Goal: Information Seeking & Learning: Learn about a topic

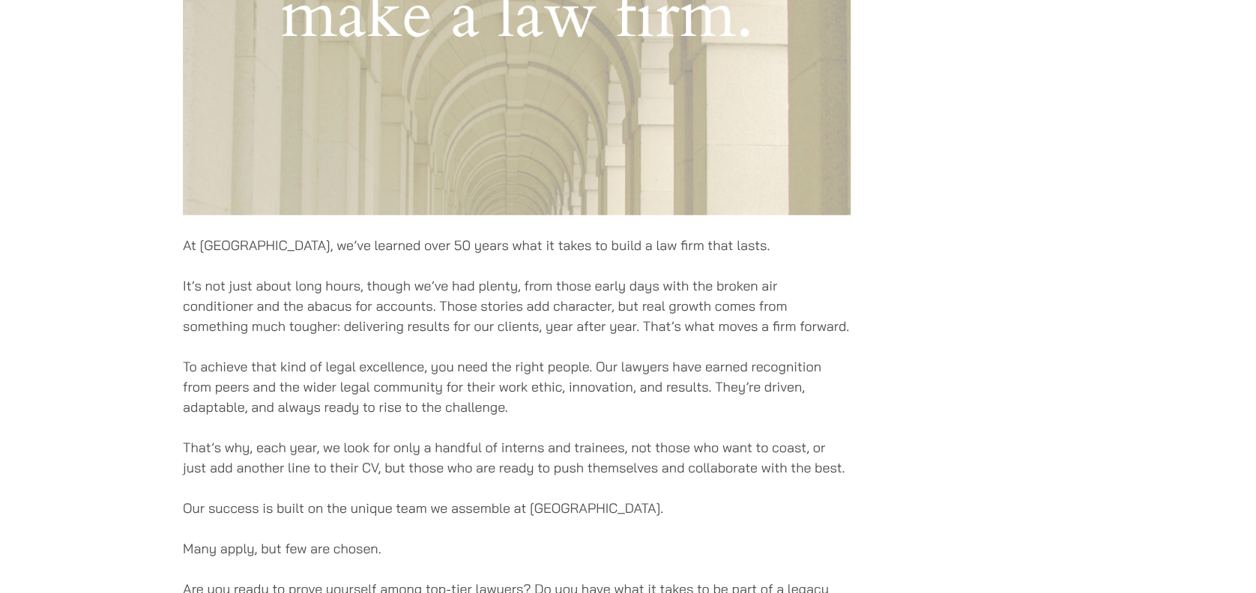
scroll to position [1199, 0]
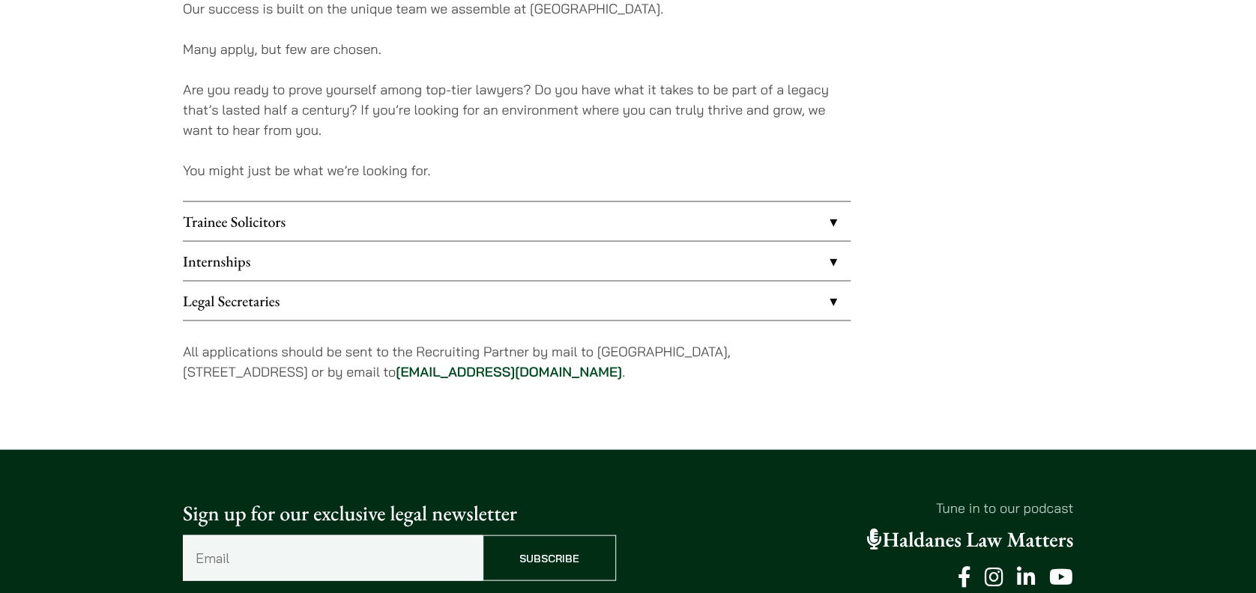
click at [532, 310] on link "Legal Secretaries" at bounding box center [517, 300] width 668 height 39
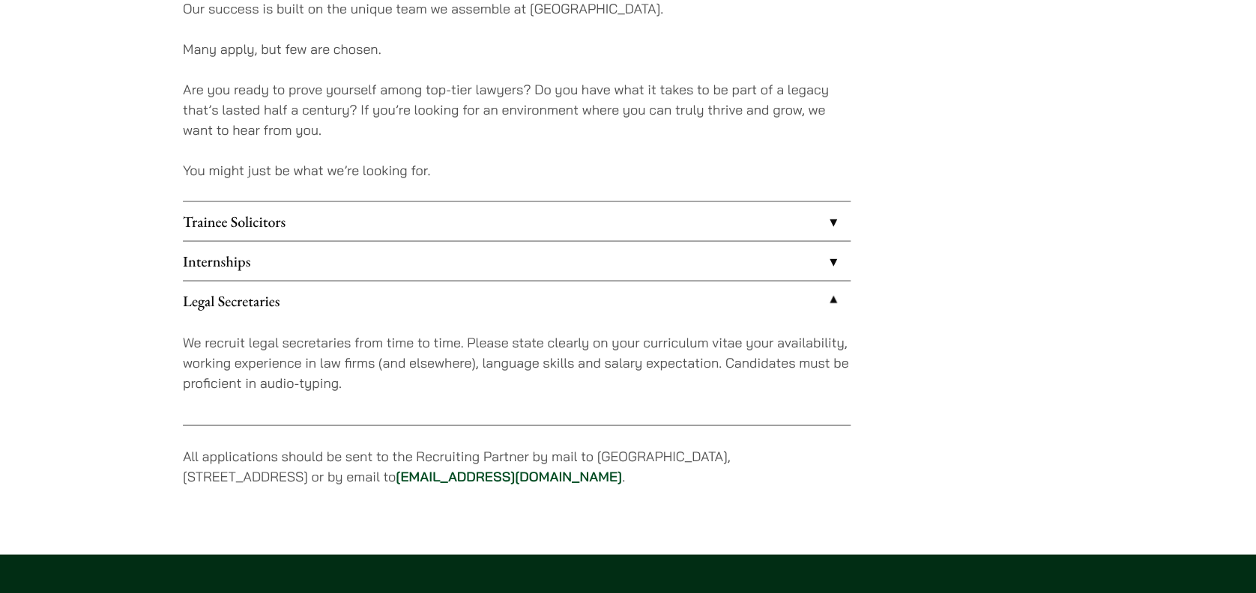
click at [330, 223] on link "Trainee Solicitors" at bounding box center [517, 221] width 668 height 39
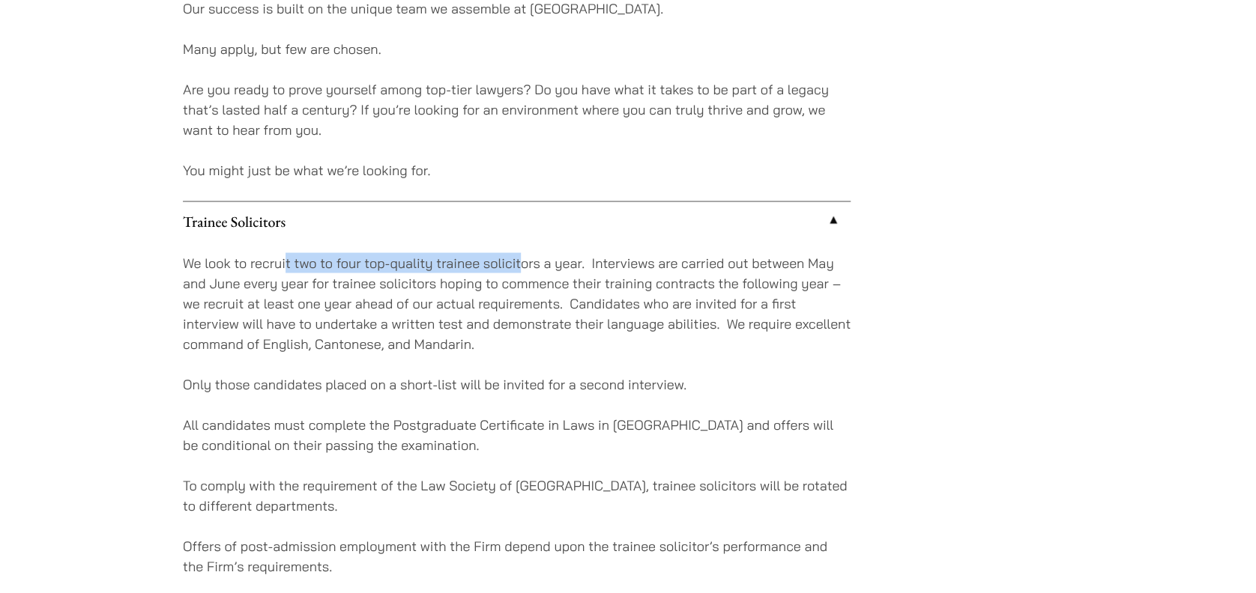
drag, startPoint x: 285, startPoint y: 262, endPoint x: 519, endPoint y: 254, distance: 233.9
click at [519, 254] on p "We look to recruit two to four top-quality trainee solicitors a year. Interview…" at bounding box center [517, 302] width 668 height 101
drag, startPoint x: 519, startPoint y: 254, endPoint x: 569, endPoint y: 259, distance: 49.7
click at [569, 259] on p "We look to recruit two to four top-quality trainee solicitors a year. Interview…" at bounding box center [517, 302] width 668 height 101
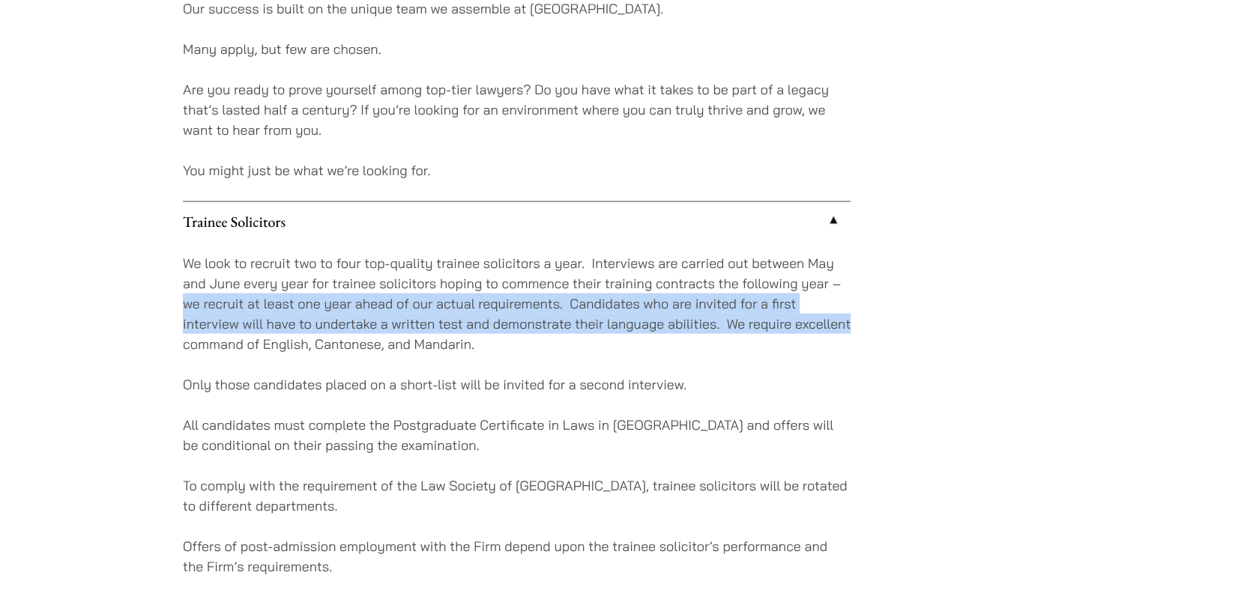
drag, startPoint x: 187, startPoint y: 306, endPoint x: 867, endPoint y: 323, distance: 680.5
drag, startPoint x: 867, startPoint y: 323, endPoint x: 647, endPoint y: 327, distance: 219.6
click at [647, 327] on p "We look to recruit two to four top-quality trainee solicitors a year. Interview…" at bounding box center [517, 302] width 668 height 101
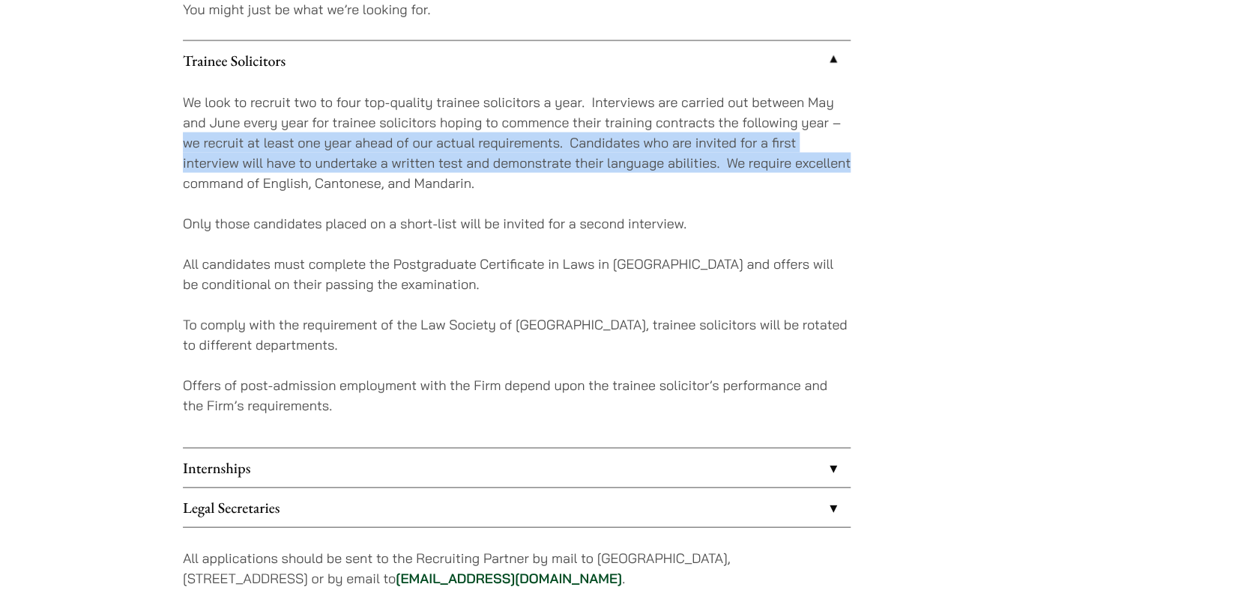
scroll to position [1398, 0]
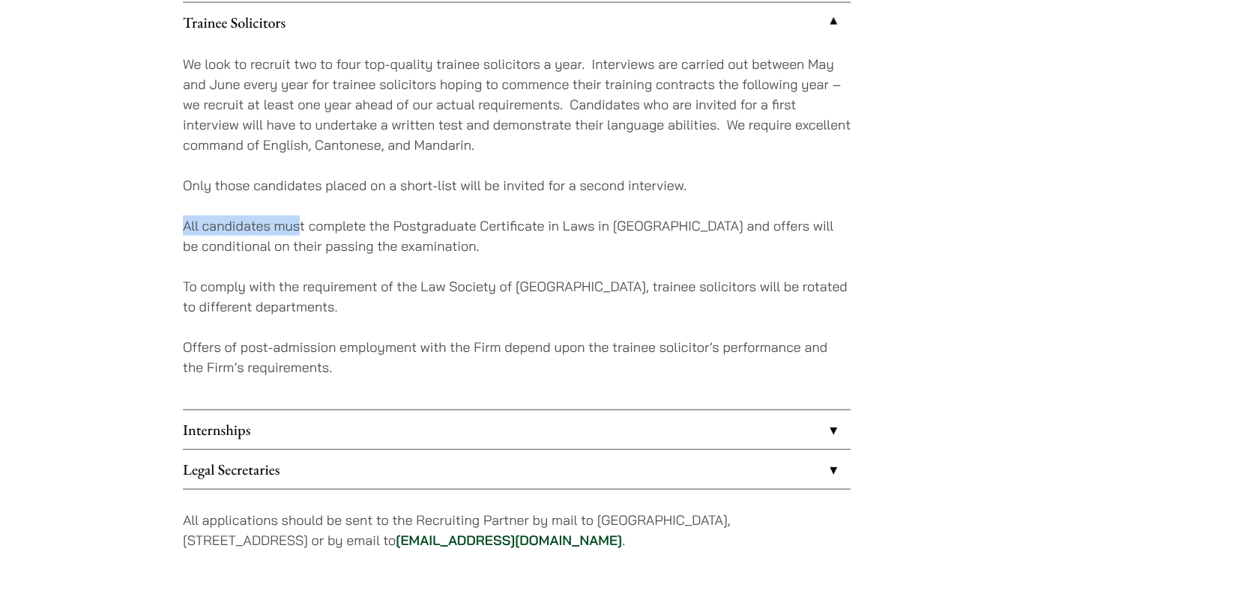
drag, startPoint x: 176, startPoint y: 225, endPoint x: 301, endPoint y: 225, distance: 125.1
click at [303, 231] on p "All candidates must complete the Postgraduate Certificate in Laws in Hong Kong …" at bounding box center [517, 235] width 668 height 40
click at [342, 414] on link "Internships" at bounding box center [517, 429] width 668 height 39
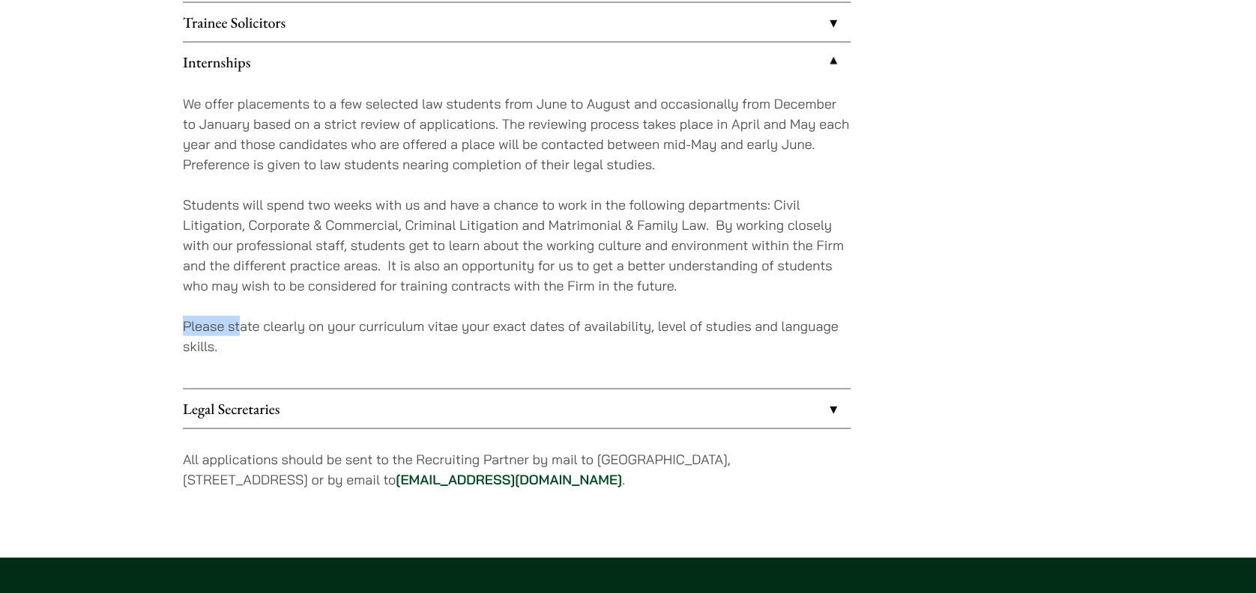
drag, startPoint x: 184, startPoint y: 320, endPoint x: 243, endPoint y: 335, distance: 60.3
click at [243, 335] on p "Please state clearly on your curriculum vitae your exact dates of availability,…" at bounding box center [517, 335] width 668 height 40
drag, startPoint x: 243, startPoint y: 335, endPoint x: 279, endPoint y: 339, distance: 36.2
click at [279, 339] on p "Please state clearly on your curriculum vitae your exact dates of availability,…" at bounding box center [517, 335] width 668 height 40
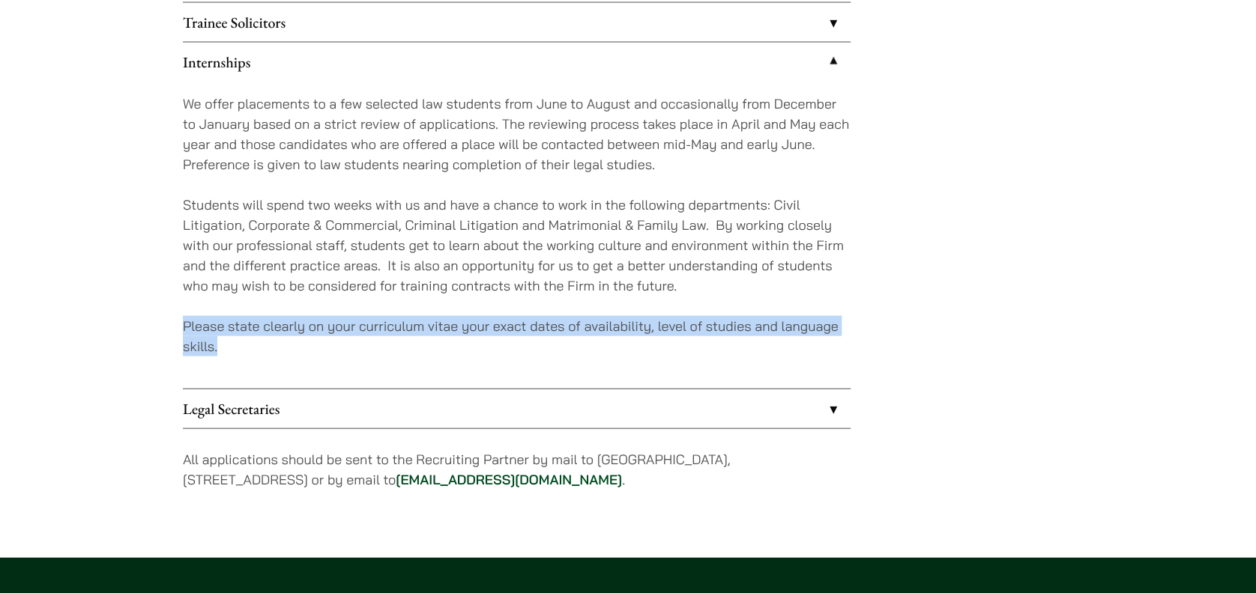
drag, startPoint x: 254, startPoint y: 339, endPoint x: 160, endPoint y: 330, distance: 94.2
drag, startPoint x: 160, startPoint y: 330, endPoint x: 356, endPoint y: 339, distance: 195.7
click at [356, 339] on p "Please state clearly on your curriculum vitae your exact dates of availability,…" at bounding box center [517, 335] width 668 height 40
click at [843, 395] on link "Legal Secretaries" at bounding box center [517, 408] width 668 height 39
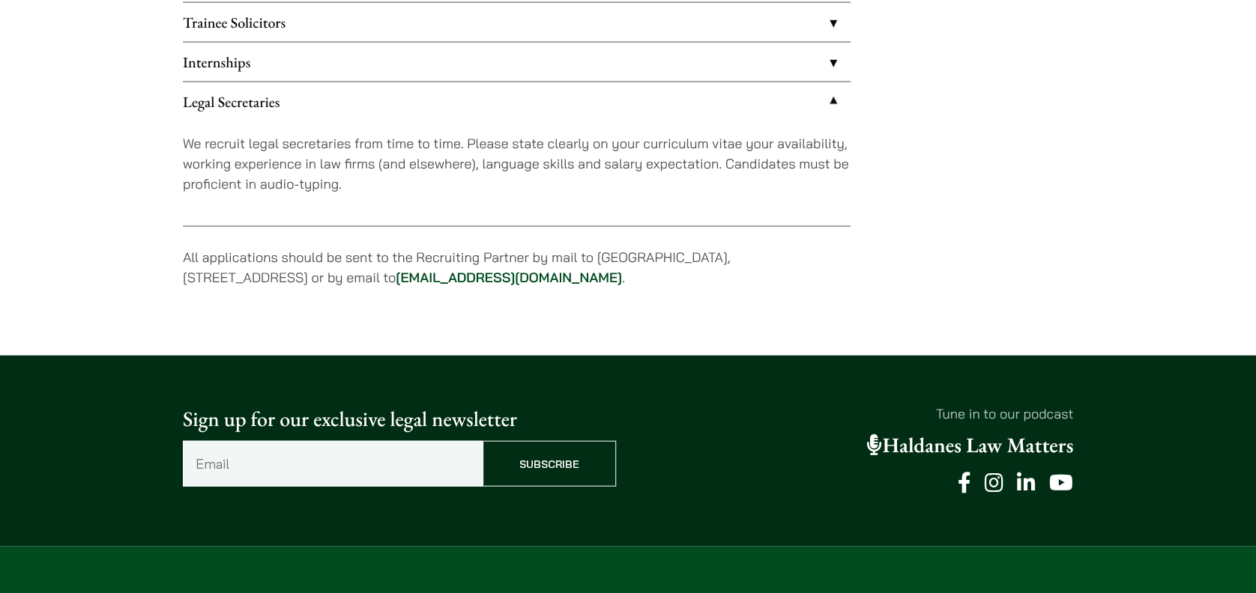
click at [333, 66] on link "Internships" at bounding box center [517, 61] width 668 height 39
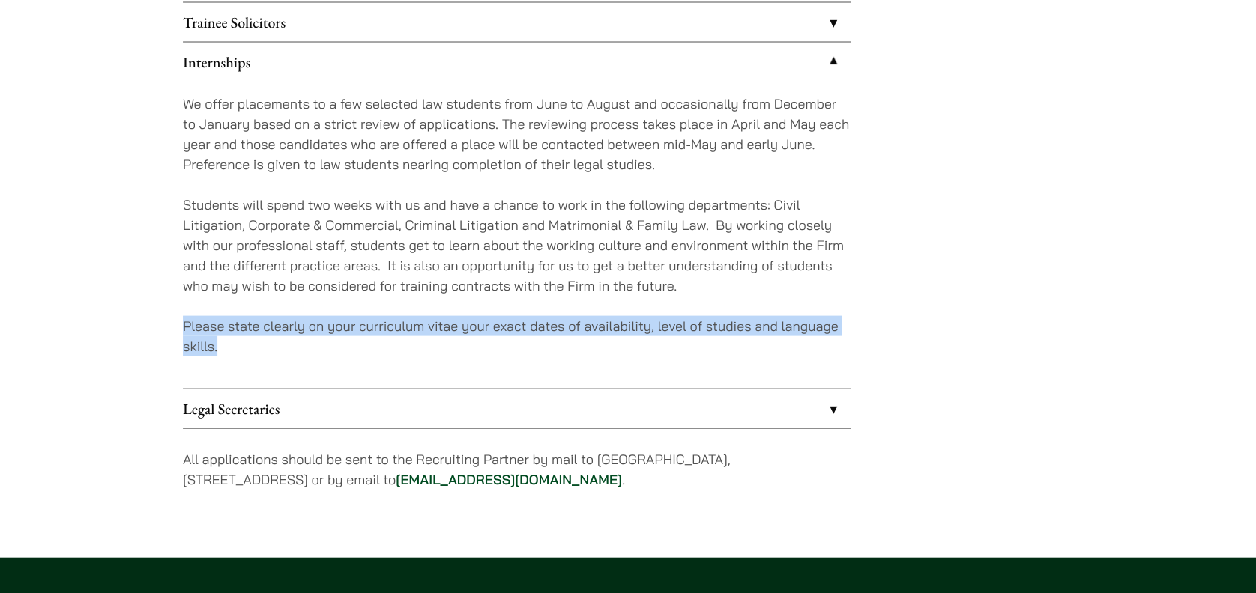
click at [336, 324] on p "Please state clearly on your curriculum vitae your exact dates of availability,…" at bounding box center [517, 335] width 668 height 40
drag, startPoint x: 276, startPoint y: 339, endPoint x: 168, endPoint y: 329, distance: 108.3
drag, startPoint x: 168, startPoint y: 329, endPoint x: 385, endPoint y: 353, distance: 218.6
click at [385, 353] on p "Please state clearly on your curriculum vitae your exact dates of availability,…" at bounding box center [517, 335] width 668 height 40
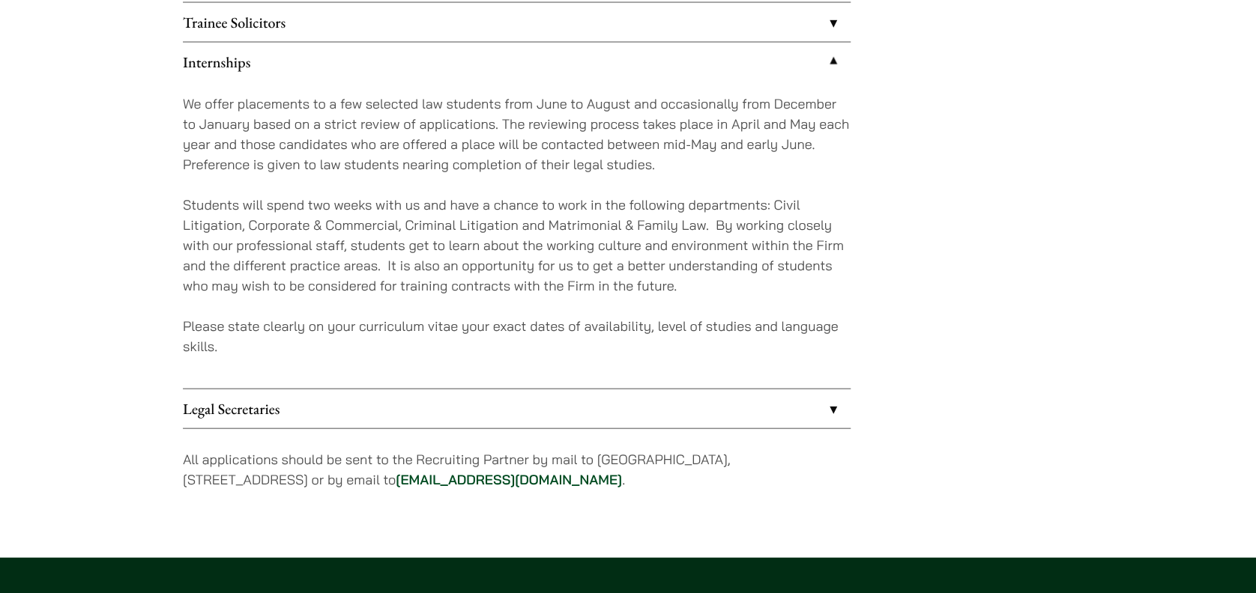
click at [353, 264] on p "Students will spend two weeks with us and have a chance to work in the followin…" at bounding box center [517, 244] width 668 height 101
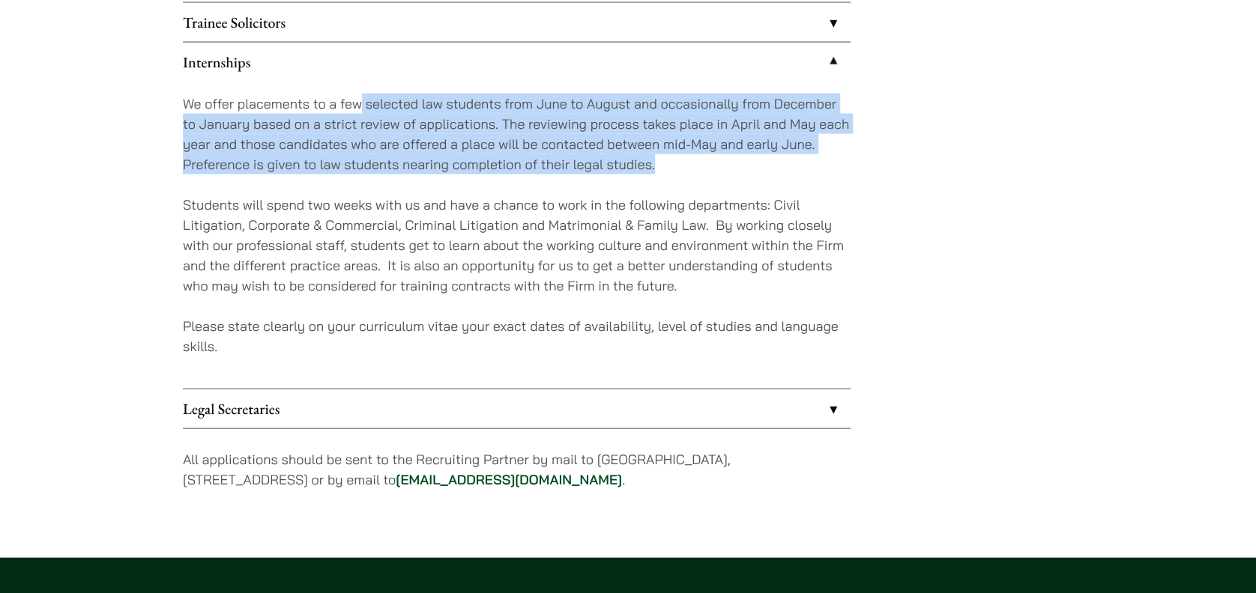
drag, startPoint x: 358, startPoint y: 98, endPoint x: 811, endPoint y: 166, distance: 458.3
click at [811, 166] on p "We offer placements to a few selected law students from June to August and occa…" at bounding box center [517, 133] width 668 height 81
drag, startPoint x: 811, startPoint y: 166, endPoint x: 745, endPoint y: 163, distance: 66.0
click at [743, 164] on p "We offer placements to a few selected law students from June to August and occa…" at bounding box center [517, 133] width 668 height 81
click at [705, 144] on p "We offer placements to a few selected law students from June to August and occa…" at bounding box center [517, 133] width 668 height 81
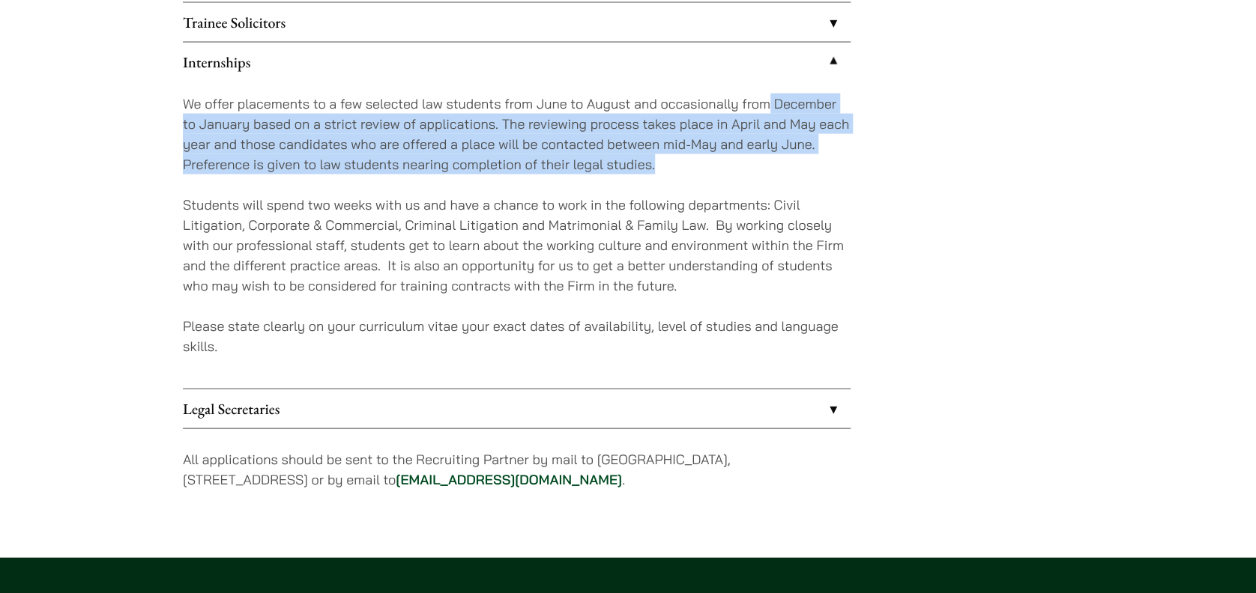
drag, startPoint x: 769, startPoint y: 101, endPoint x: 730, endPoint y: 161, distance: 71.5
click at [730, 161] on p "We offer placements to a few selected law students from June to August and occa…" at bounding box center [517, 133] width 668 height 81
drag, startPoint x: 730, startPoint y: 161, endPoint x: 527, endPoint y: 167, distance: 203.9
click at [527, 167] on p "We offer placements to a few selected law students from June to August and occa…" at bounding box center [517, 133] width 668 height 81
click at [531, 162] on p "We offer placements to a few selected law students from June to August and occa…" at bounding box center [517, 133] width 668 height 81
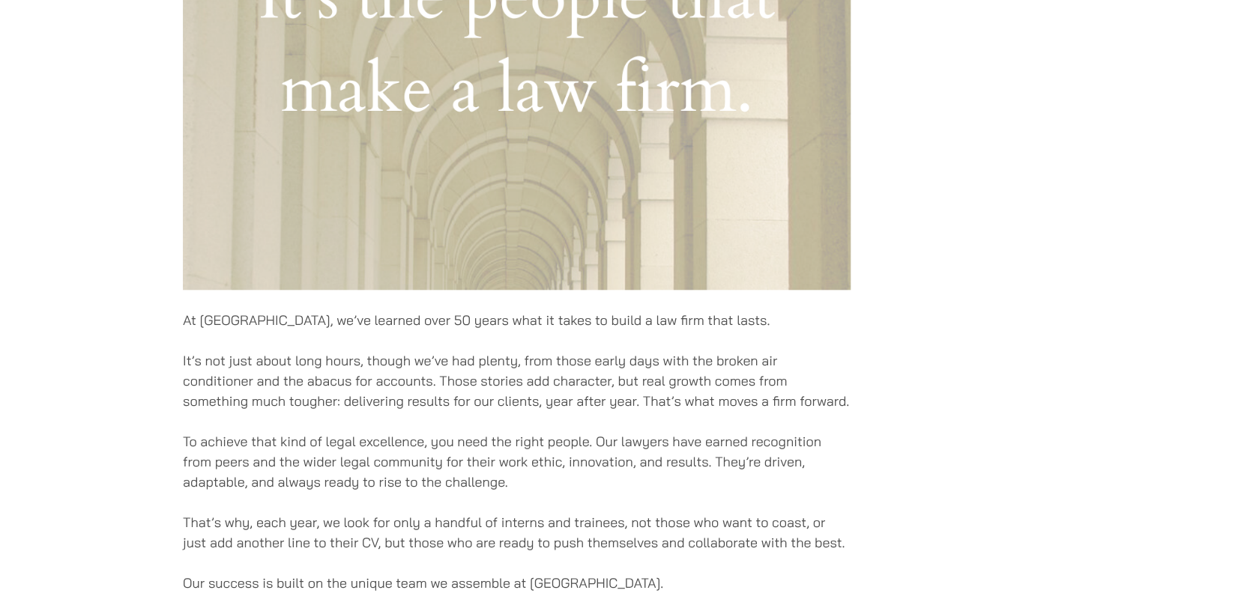
scroll to position [499, 0]
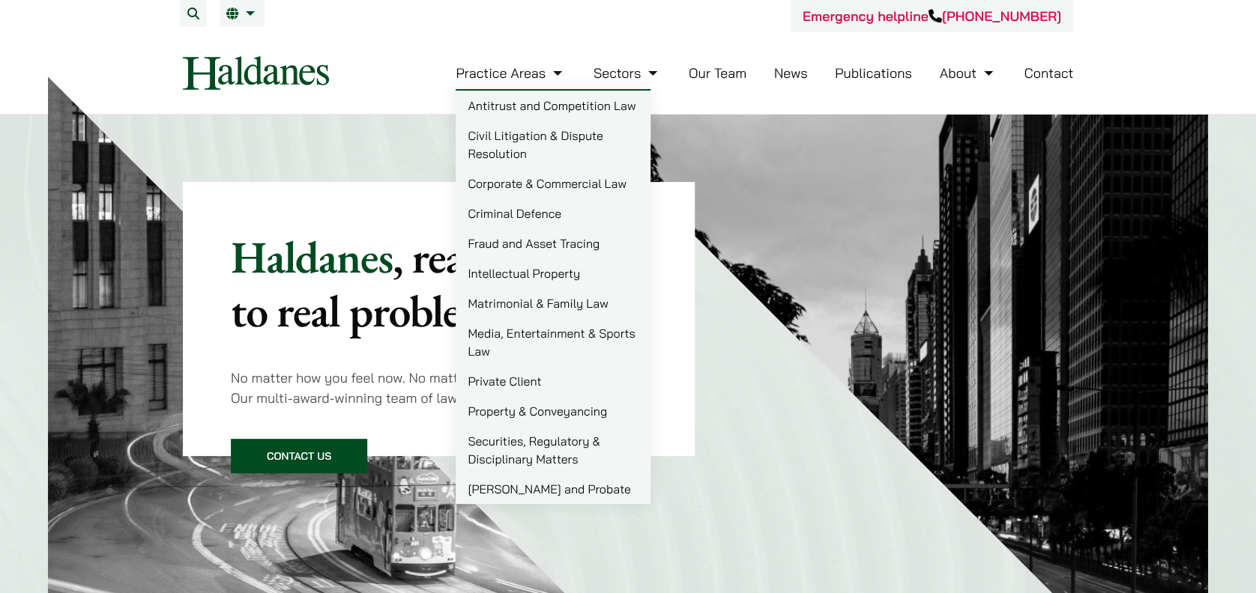
click at [312, 100] on nav "Practice Areas Antitrust and Competition Law Civil Litigation & Dispute Resolut…" at bounding box center [628, 73] width 890 height 82
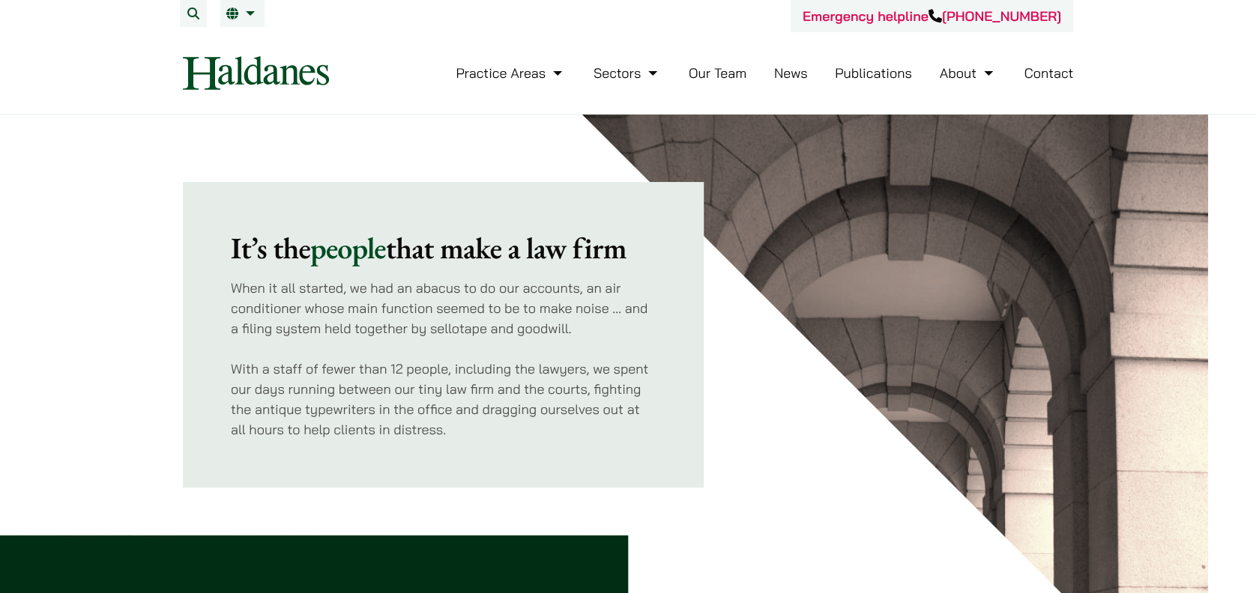
drag, startPoint x: 228, startPoint y: 245, endPoint x: 647, endPoint y: 248, distance: 418.8
click at [647, 248] on div "It’s the people that make a law firm When it all started, we had an abacus to d…" at bounding box center [443, 335] width 521 height 306
copy h2 "It’s the people that make a law firm"
click at [373, 288] on p "When it all started, we had an abacus to do our accounts, an air conditioner wh…" at bounding box center [443, 308] width 425 height 61
click at [432, 285] on p "When it all started, we had an abacus to do our accounts, an air conditioner wh…" at bounding box center [443, 308] width 425 height 61
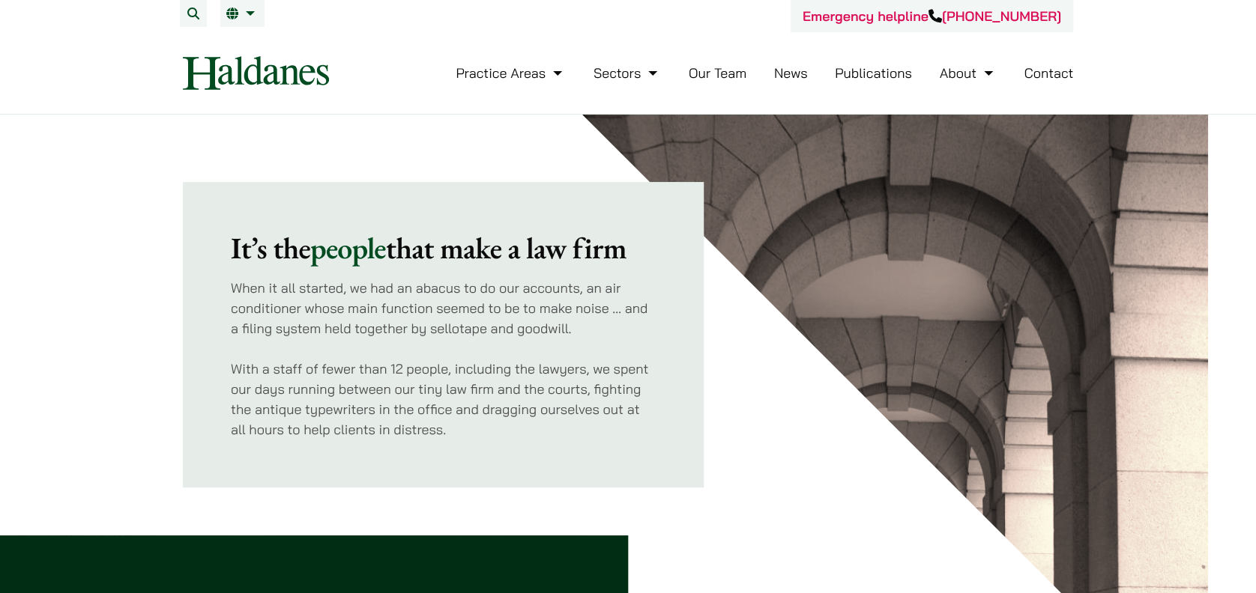
click at [371, 409] on p "With a staff of fewer than 12 people, including the lawyers, we spent our days …" at bounding box center [443, 399] width 425 height 81
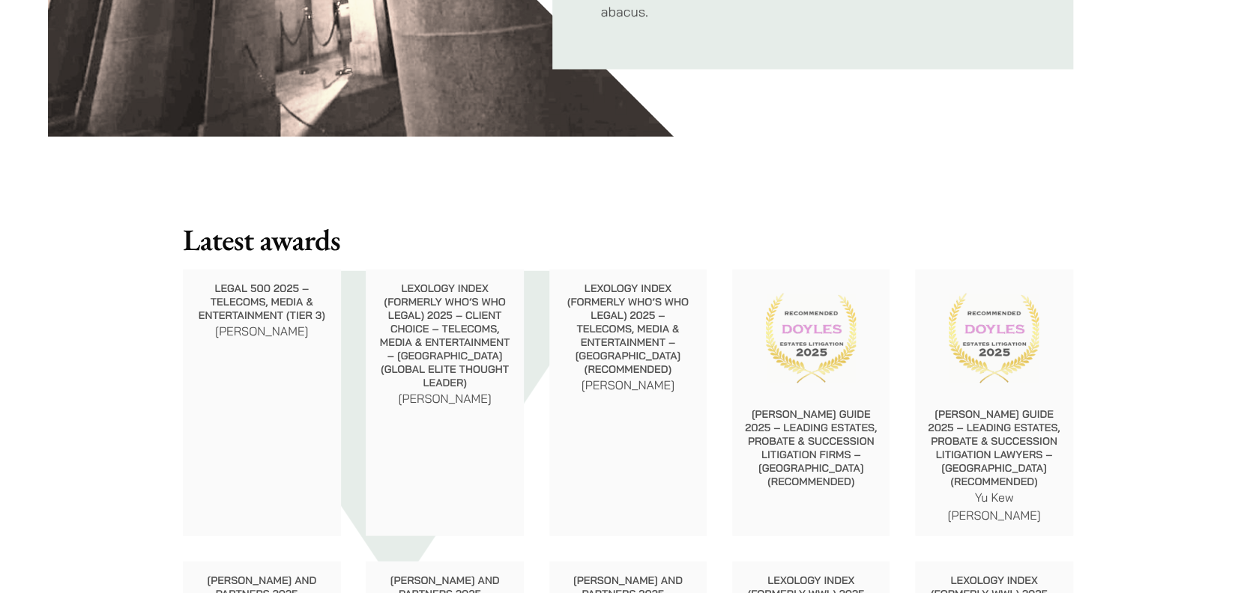
scroll to position [1798, 0]
